Goal: Task Accomplishment & Management: Use online tool/utility

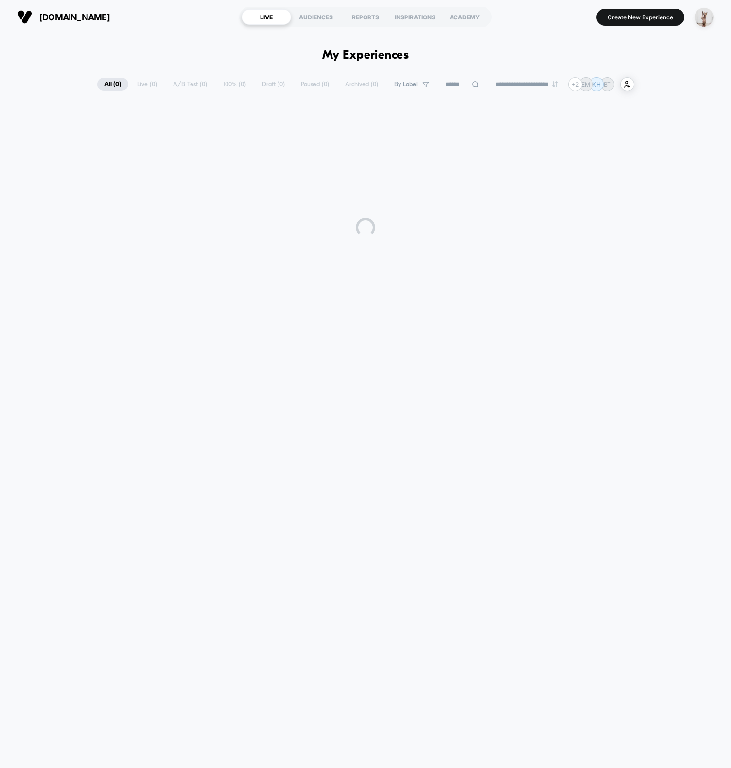
click at [153, 59] on div "**********" at bounding box center [365, 396] width 731 height 724
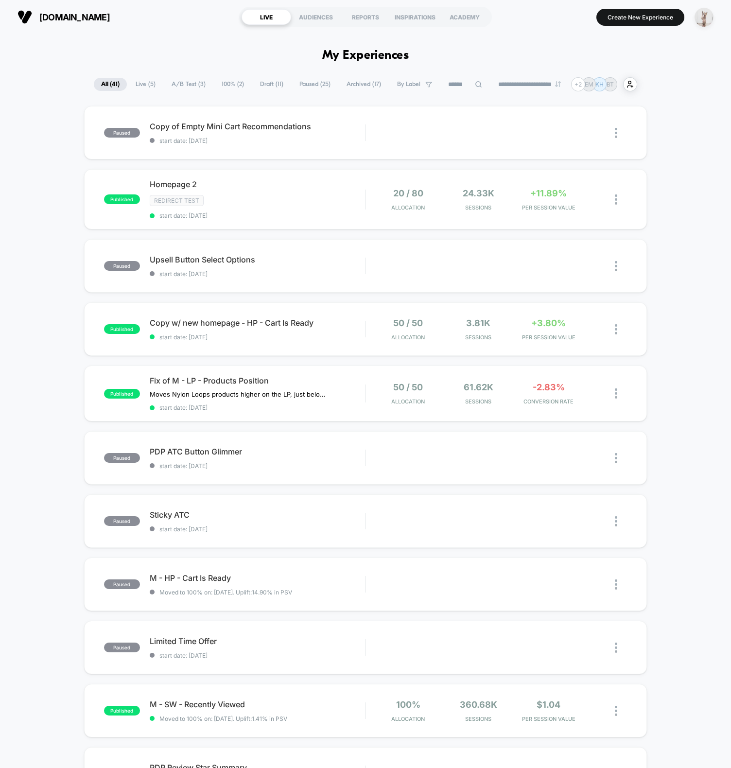
click at [705, 22] on img "button" at bounding box center [703, 17] width 19 height 19
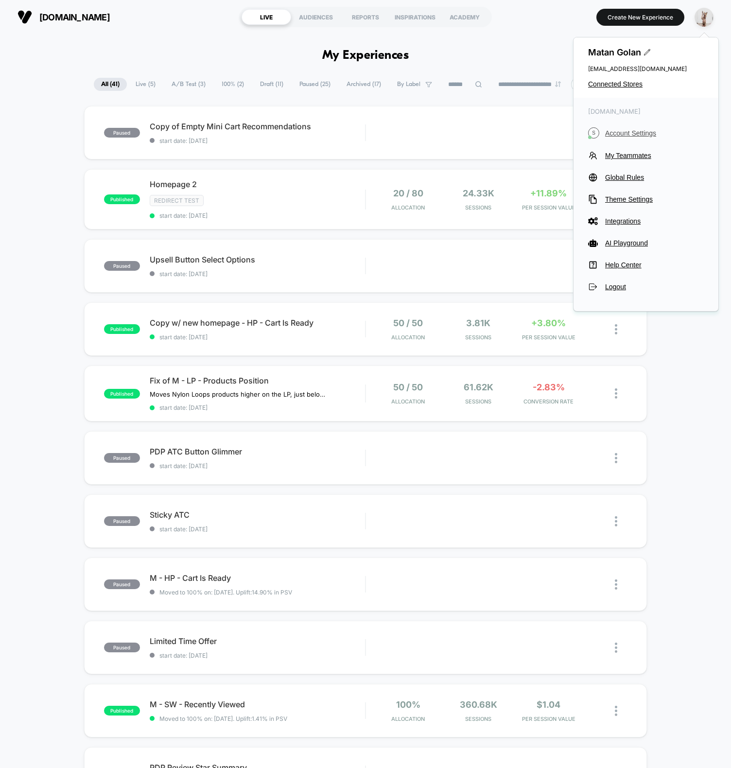
click at [630, 129] on span "Account Settings" at bounding box center [654, 133] width 99 height 8
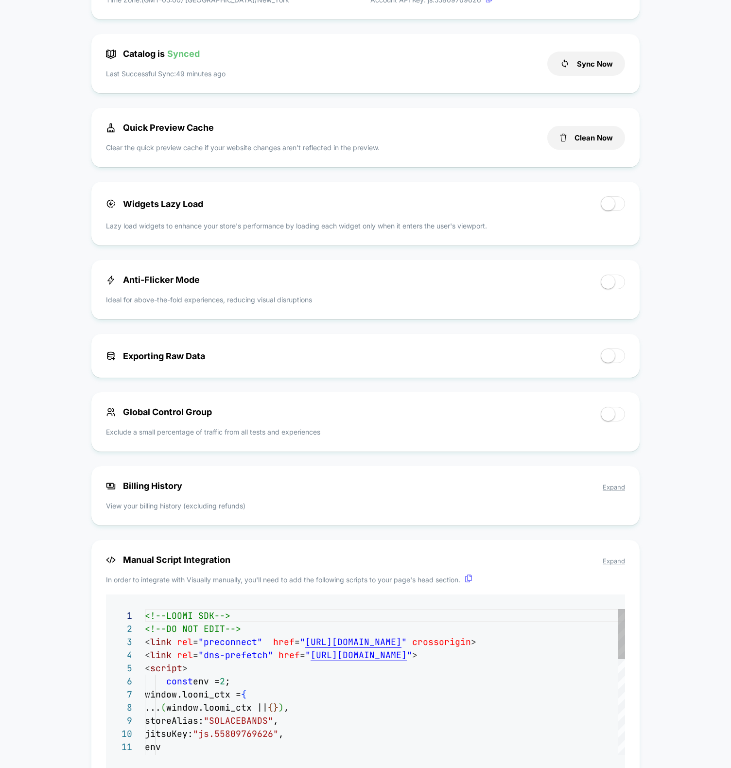
scroll to position [131, 0]
drag, startPoint x: 611, startPoint y: 489, endPoint x: 572, endPoint y: 476, distance: 41.5
click at [611, 489] on span "Expand" at bounding box center [613, 487] width 22 height 8
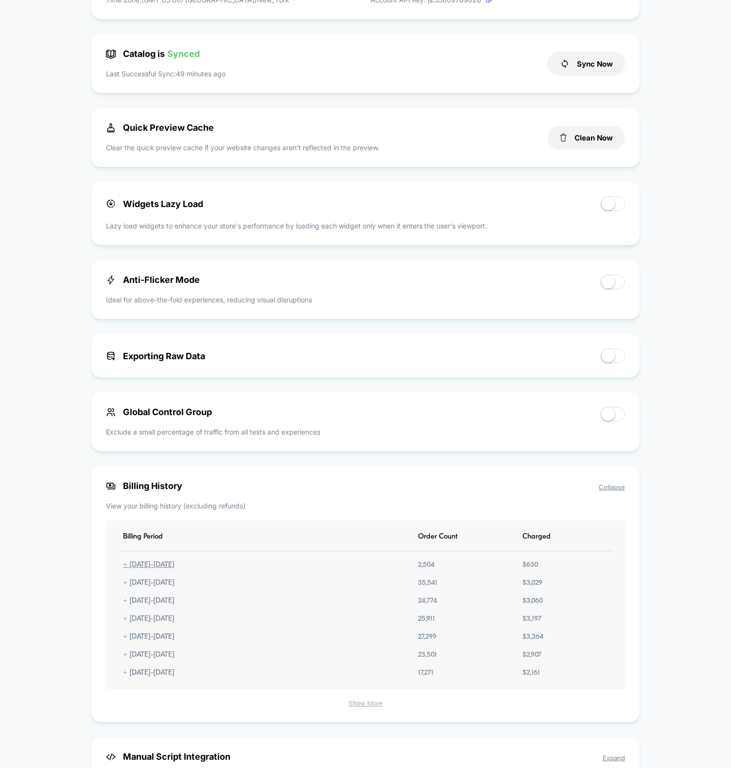
click at [167, 567] on div "+ [DATE] - [DATE]" at bounding box center [148, 565] width 61 height 8
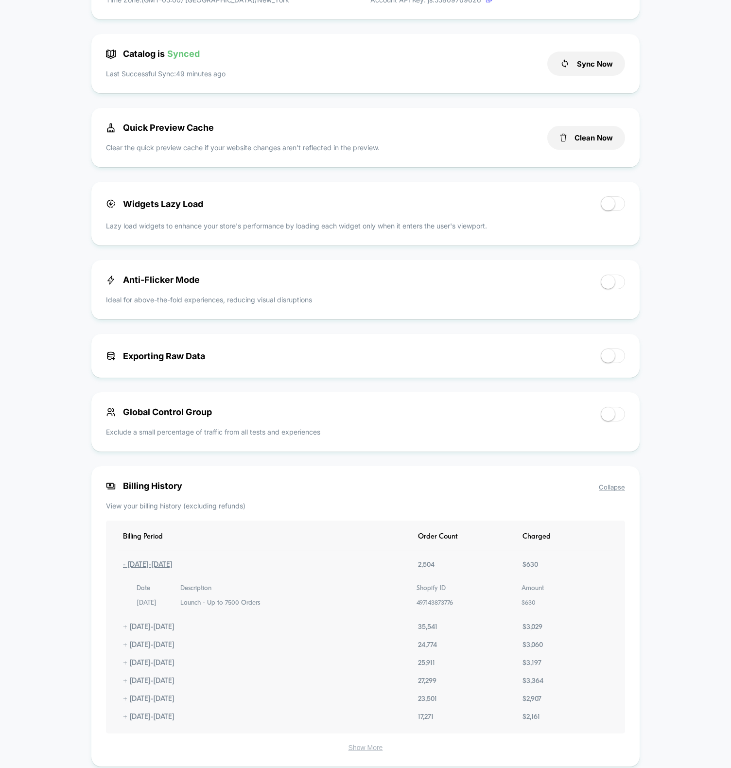
click at [361, 520] on div "Billing History Collapse View your billing history (excluding refunds) Billing …" at bounding box center [365, 616] width 548 height 300
click at [664, 594] on div "< Back to Homepage solacebands.com Account Settings Your subscription is Active…" at bounding box center [365, 402] width 731 height 1476
drag, startPoint x: 435, startPoint y: 567, endPoint x: 411, endPoint y: 564, distance: 24.5
click at [411, 564] on div "Billing Period Order Count Charged - 10.12.2025 - 11.11.2025 2,504 $ 630 Date D…" at bounding box center [365, 626] width 519 height 213
click at [369, 541] on div "Billing Period Order Count Charged - 10.12.2025 - 11.11.2025 2,504 $ 630 Date D…" at bounding box center [365, 626] width 519 height 213
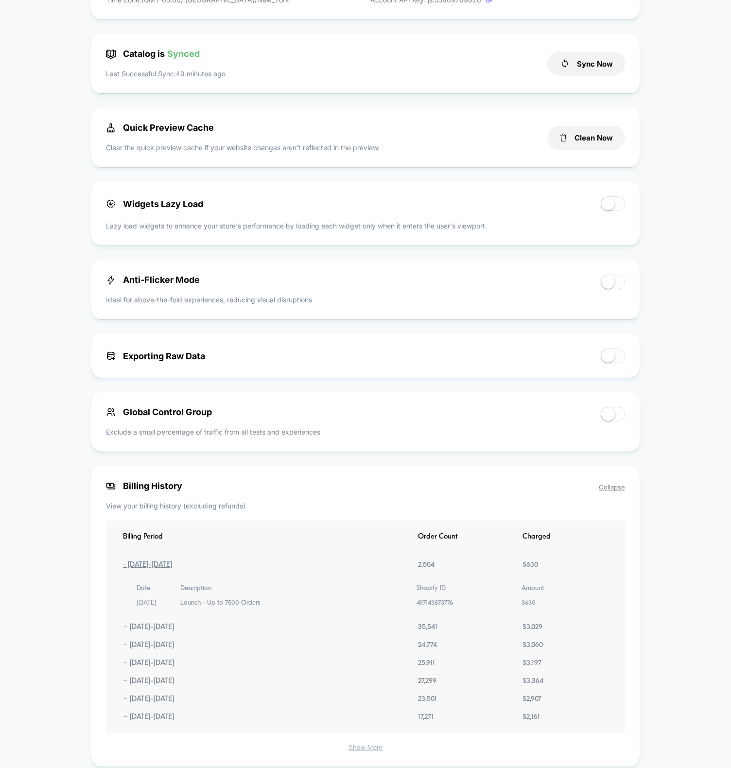
click at [169, 567] on div "- 10.12.2025 - 11.11.2025" at bounding box center [147, 565] width 59 height 8
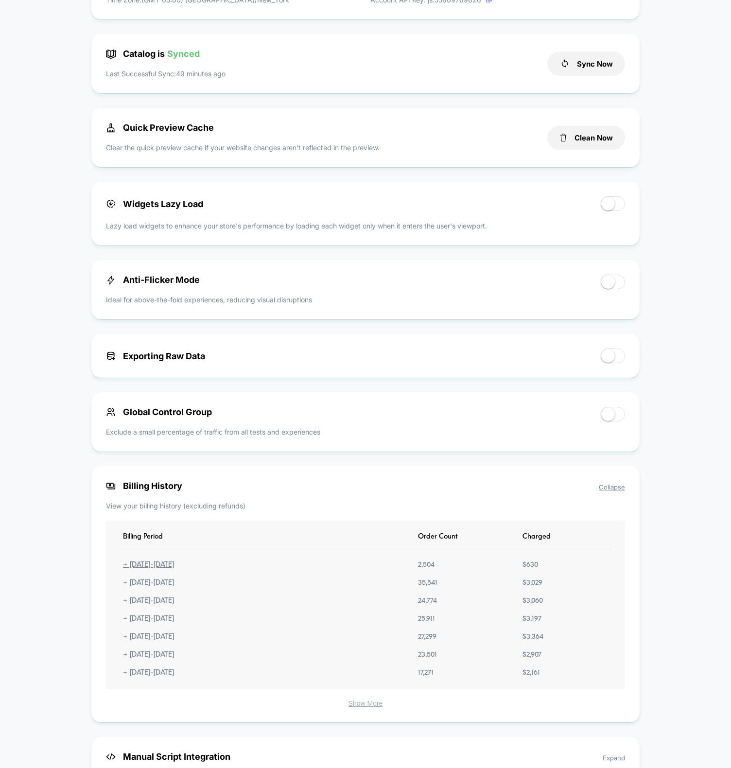
click at [169, 567] on div "+ 10.12.2025 - 11.11.2025" at bounding box center [148, 565] width 61 height 8
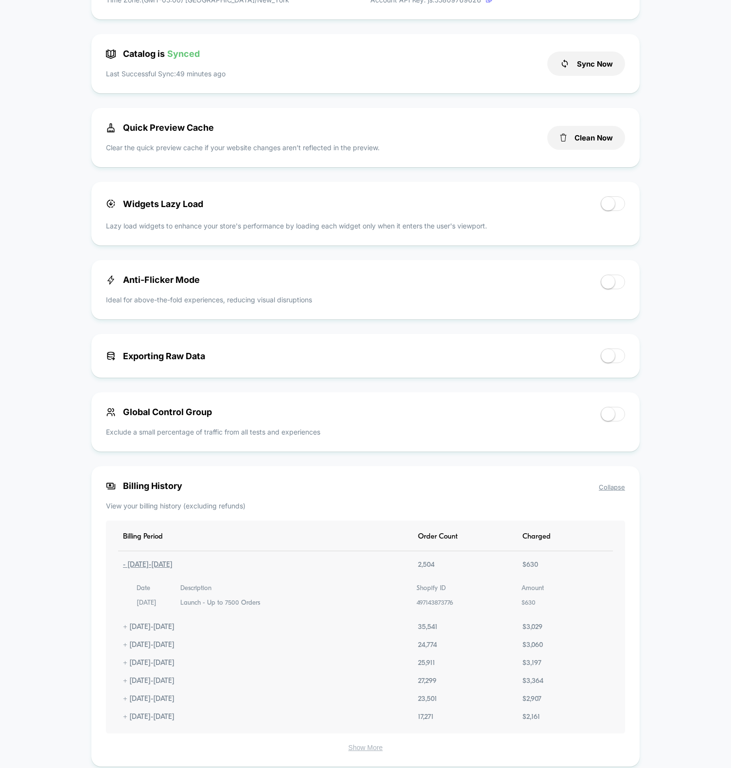
click at [169, 567] on div "- 10.12.2025 - 11.11.2025" at bounding box center [147, 565] width 59 height 8
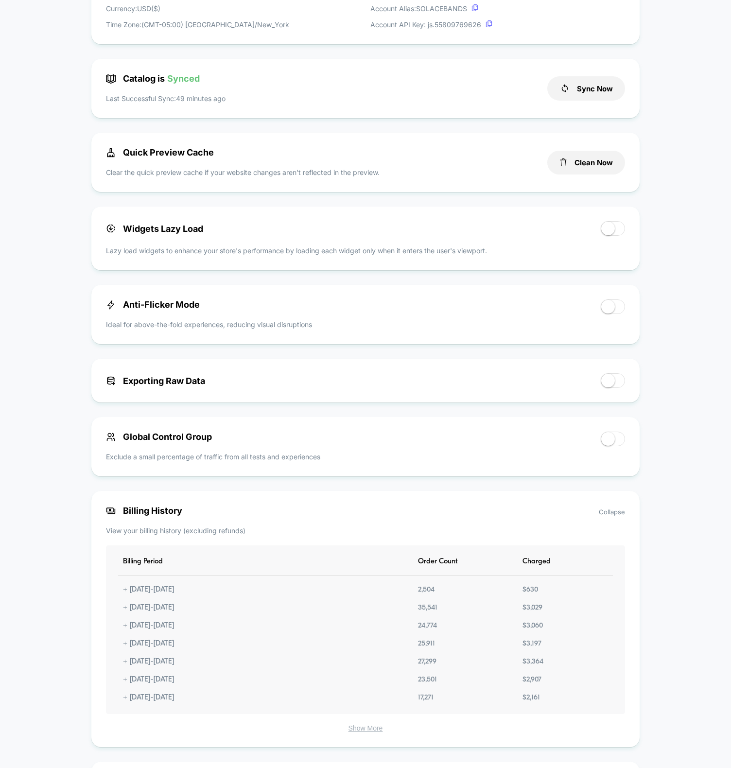
scroll to position [0, 0]
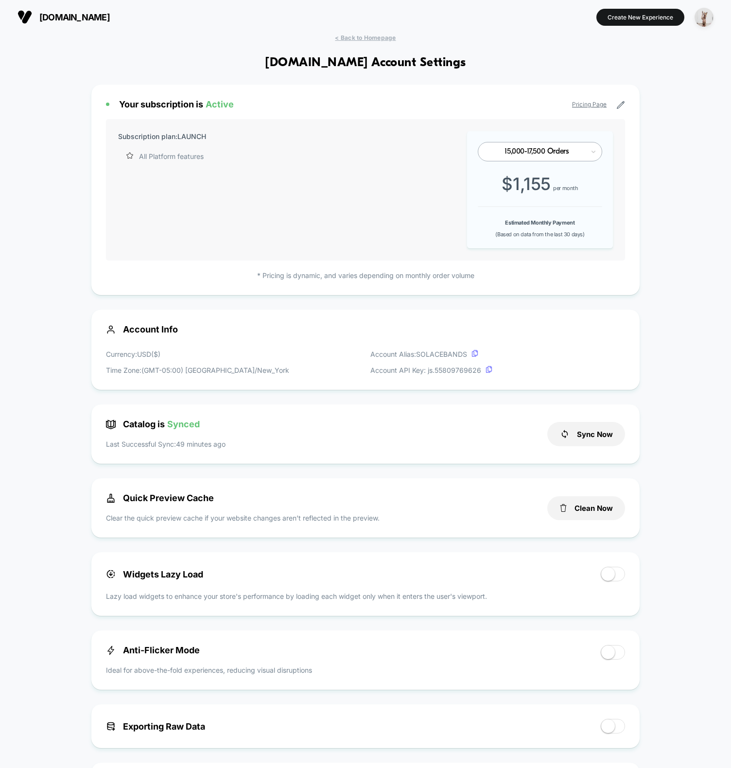
click at [714, 424] on div "< Back to Homepage solacebands.com Account Settings Your subscription is Active…" at bounding box center [365, 750] width 731 height 1432
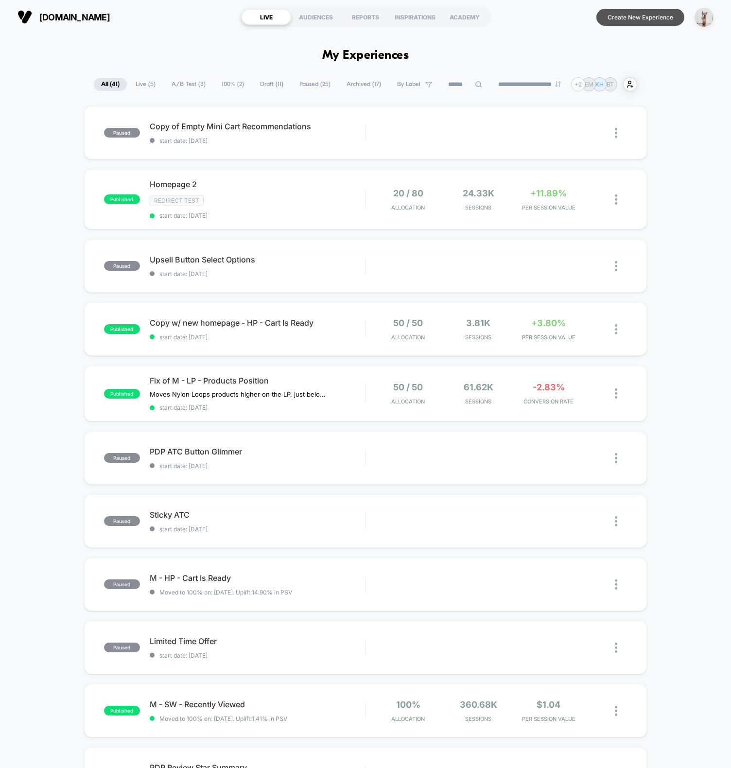
click at [640, 17] on button "Create New Experience" at bounding box center [640, 17] width 88 height 17
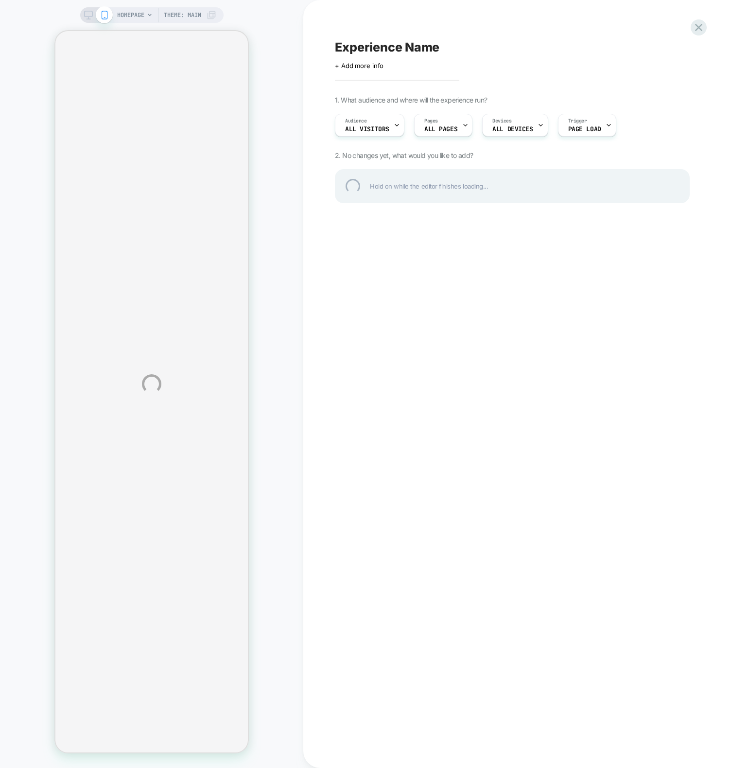
click at [281, 186] on div "HOMEPAGE Theme: MAIN Experience Name Click to edit experience details + Add mor…" at bounding box center [365, 384] width 731 height 768
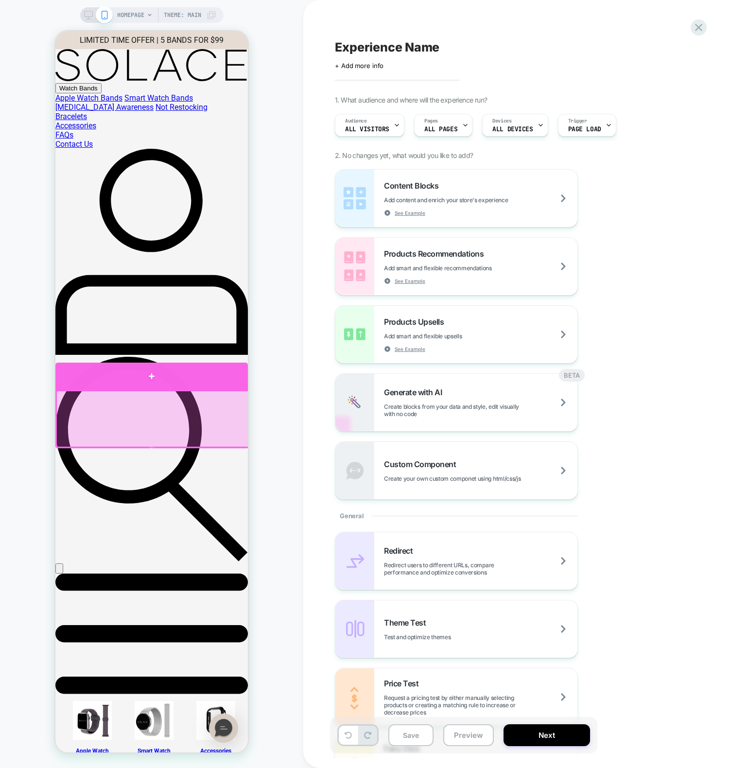
click at [151, 377] on div at bounding box center [151, 376] width 192 height 28
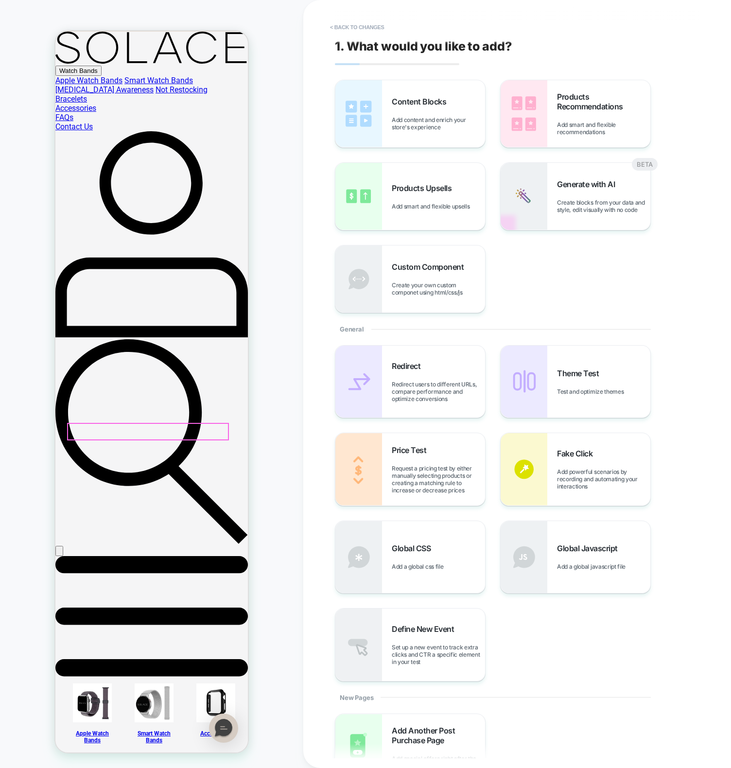
scroll to position [18, 0]
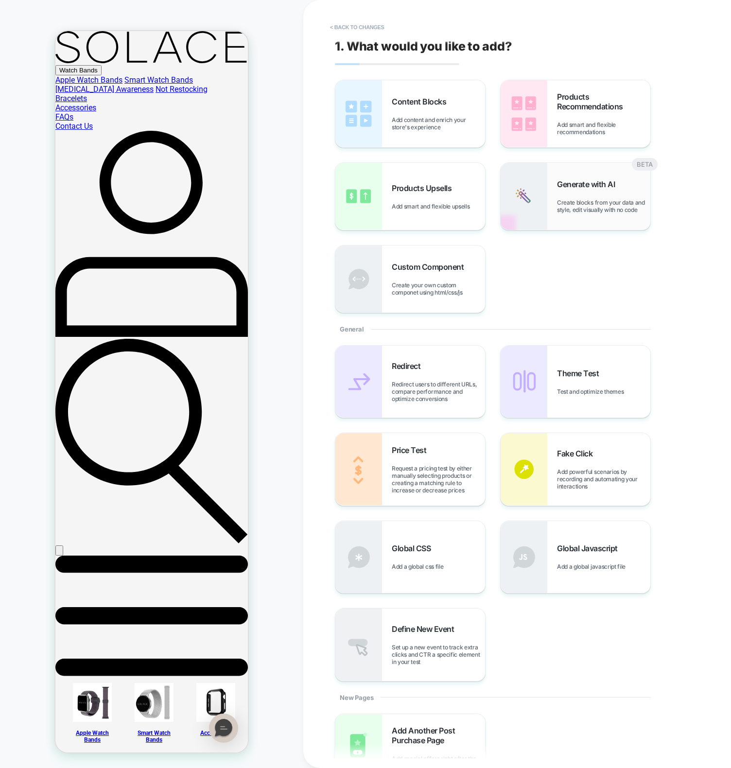
click at [629, 213] on div "Generate with AI Create blocks from your data and style, edit visually with no …" at bounding box center [575, 196] width 150 height 67
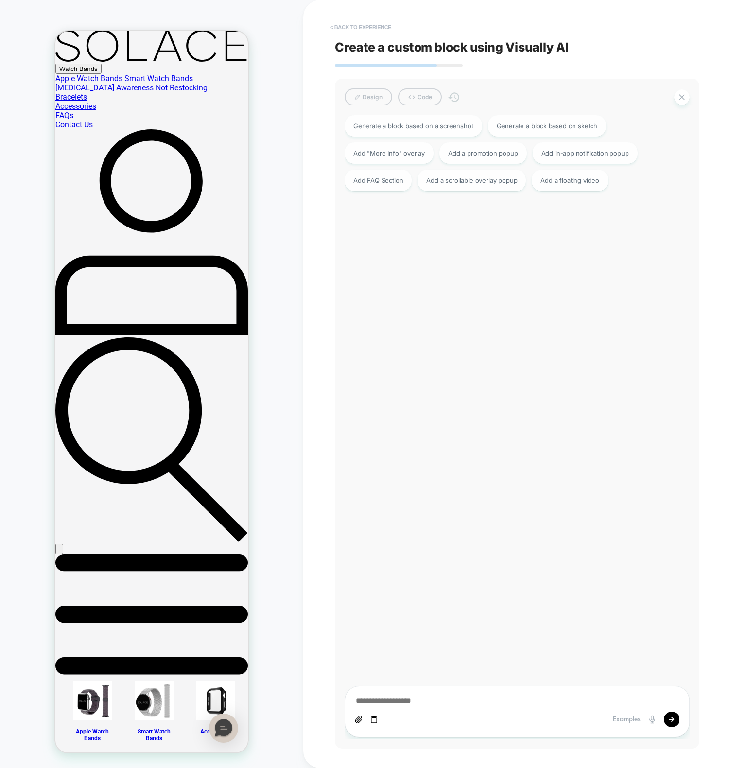
click at [341, 20] on button "< Back to experience" at bounding box center [360, 27] width 71 height 16
click at [402, 86] on button "Yes" at bounding box center [387, 85] width 48 height 15
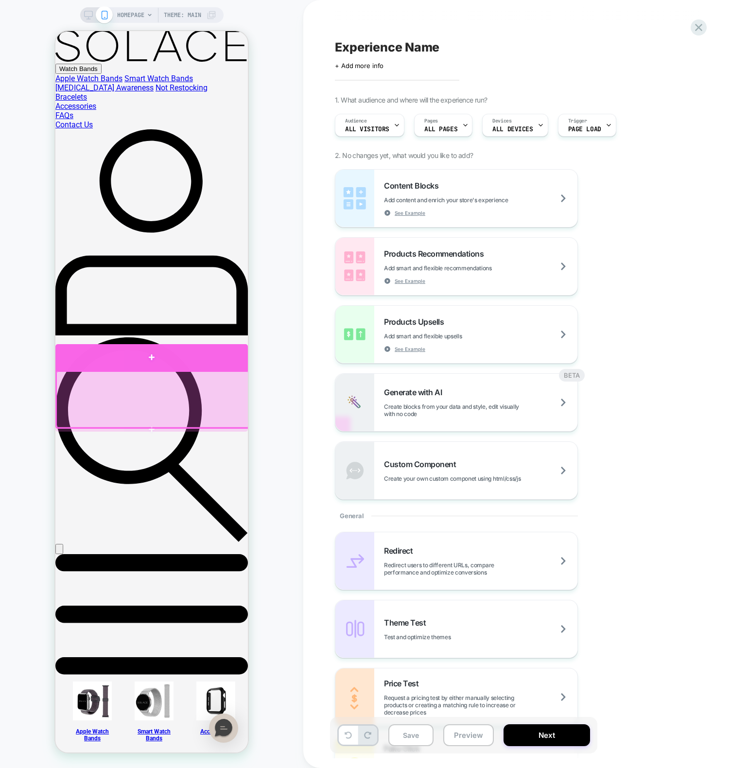
click at [215, 360] on div at bounding box center [151, 357] width 192 height 27
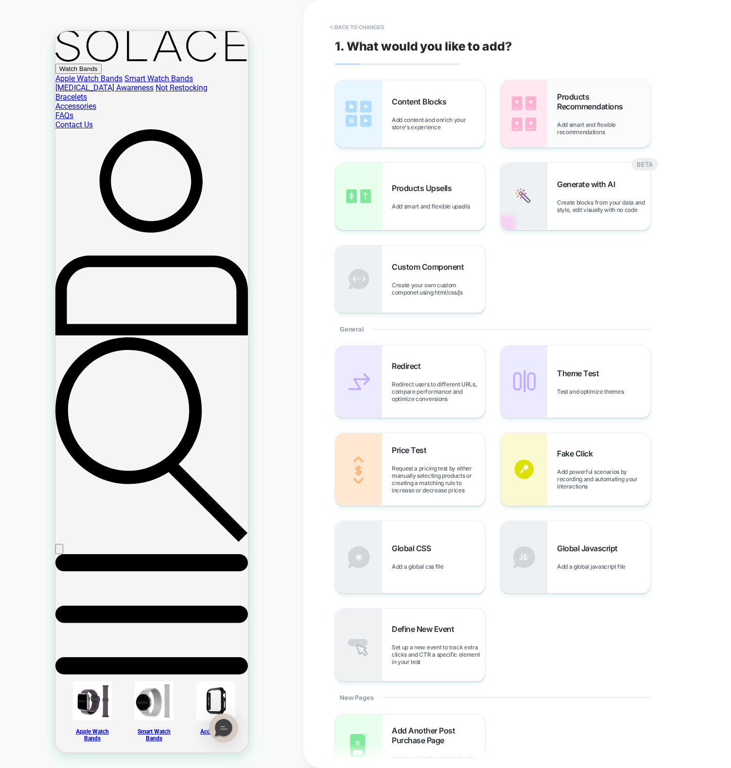
click at [610, 121] on span "Add smart and flexible recommendations" at bounding box center [603, 128] width 93 height 15
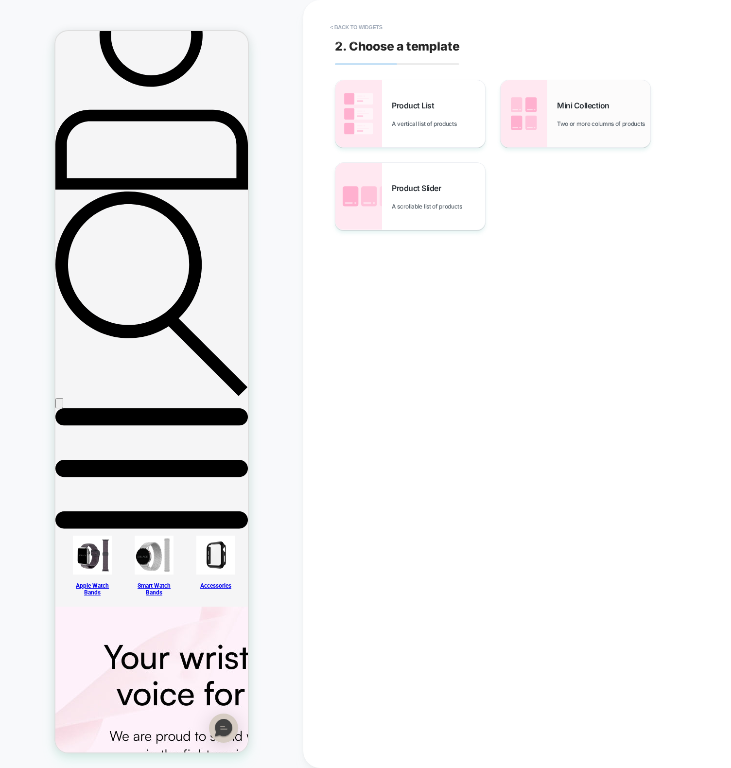
scroll to position [166, 0]
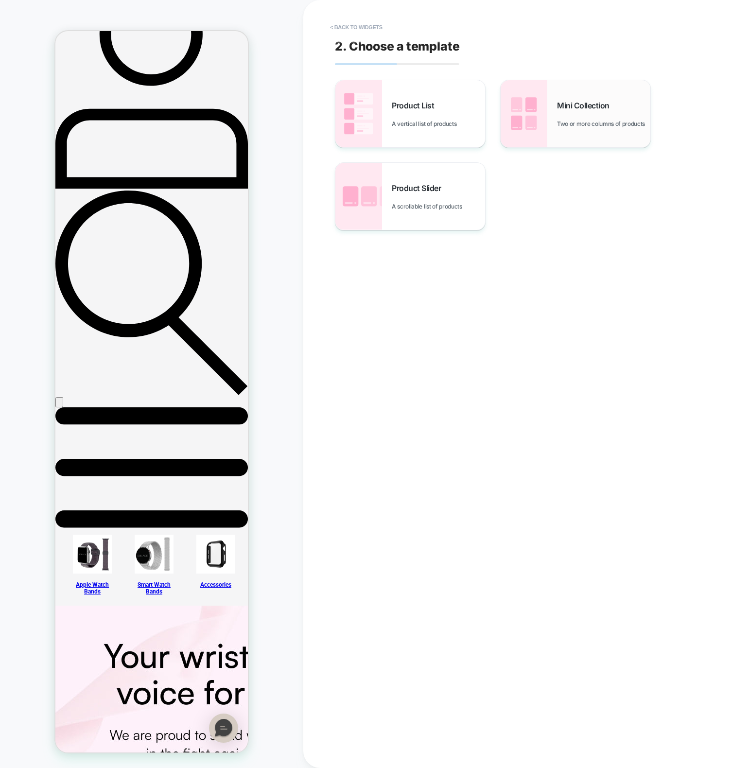
click at [585, 101] on span "Mini Collection" at bounding box center [585, 106] width 57 height 10
